Goal: Information Seeking & Learning: Find specific fact

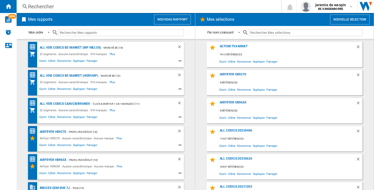
click at [33, 4] on div "Rechercher" at bounding box center [148, 6] width 240 height 7
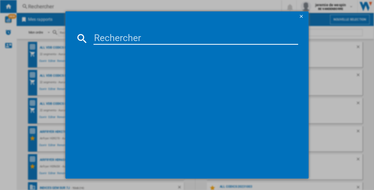
click at [122, 41] on input at bounding box center [195, 38] width 205 height 12
paste input "LOGITECH MX MASTER 3S GRIS CLAIR 910006572"
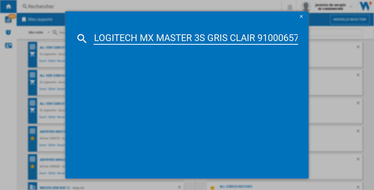
scroll to position [0, 8]
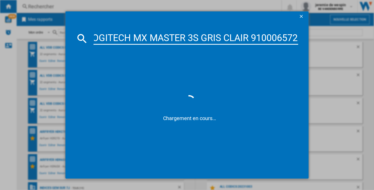
type input "LOGITECH MX MASTER 3S GRIS CLAIR 910006572"
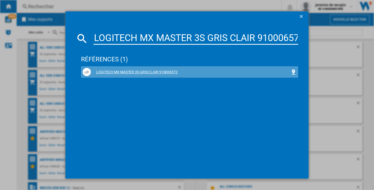
click at [122, 71] on div "LOGITECH MX MASTER 3S GRIS CLAIR 910006572" at bounding box center [190, 72] width 199 height 5
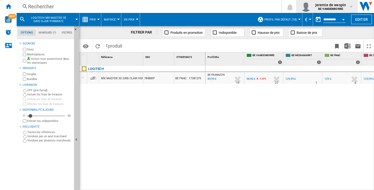
click at [335, 6] on span "jeremie de wespin" at bounding box center [330, 4] width 31 height 5
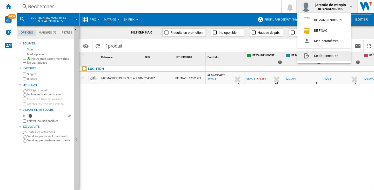
click at [326, 56] on button "Se déconnecter" at bounding box center [323, 56] width 53 height 10
